Goal: Task Accomplishment & Management: Use online tool/utility

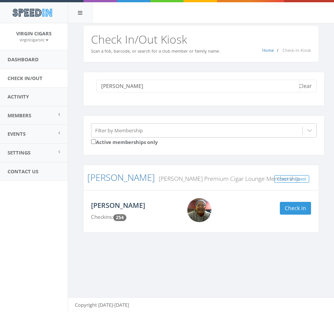
type input "johnson"
click at [116, 208] on link "[PERSON_NAME]" at bounding box center [118, 205] width 54 height 9
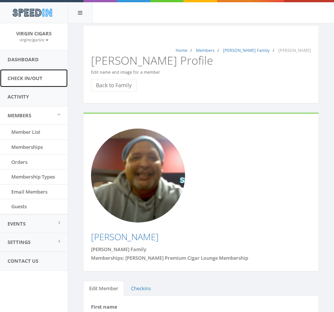
drag, startPoint x: 34, startPoint y: 78, endPoint x: 39, endPoint y: 78, distance: 4.9
click at [34, 77] on link "Check In/Out" at bounding box center [34, 78] width 68 height 18
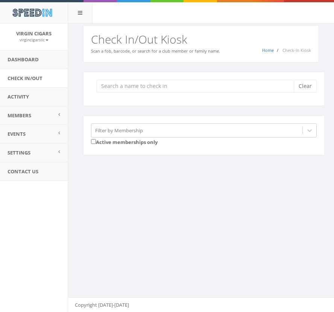
click at [136, 87] on input "search" at bounding box center [197, 86] width 203 height 13
type input "c"
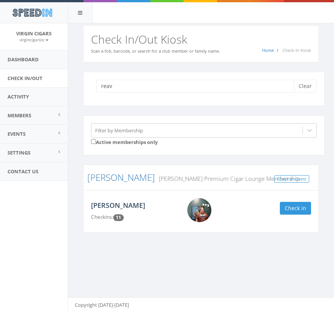
type input "reav"
click at [122, 204] on link "Chris Reaves" at bounding box center [118, 205] width 54 height 9
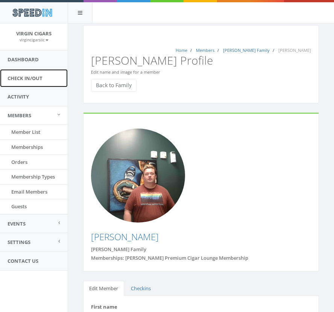
click at [25, 78] on link "Check In/Out" at bounding box center [34, 78] width 68 height 18
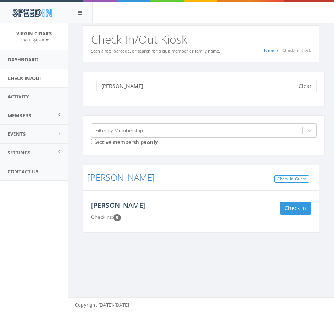
type input "eric"
click at [132, 204] on link "Eric Strickland" at bounding box center [118, 205] width 54 height 9
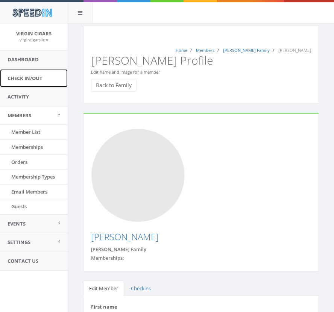
click at [35, 76] on link "Check In/Out" at bounding box center [34, 78] width 68 height 18
